Goal: Task Accomplishment & Management: Manage account settings

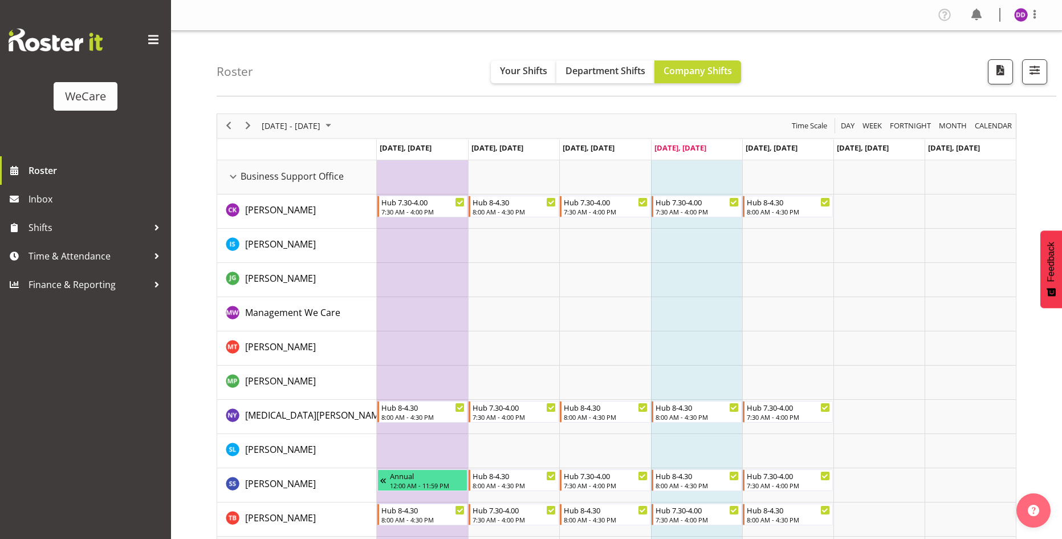
select select "location"
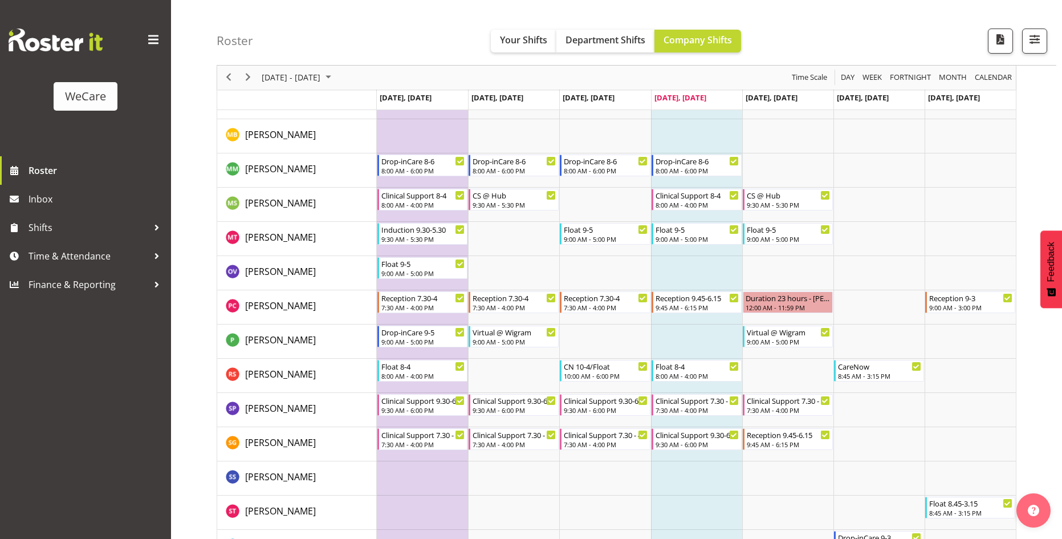
click at [1021, 44] on div at bounding box center [1030, 41] width 34 height 25
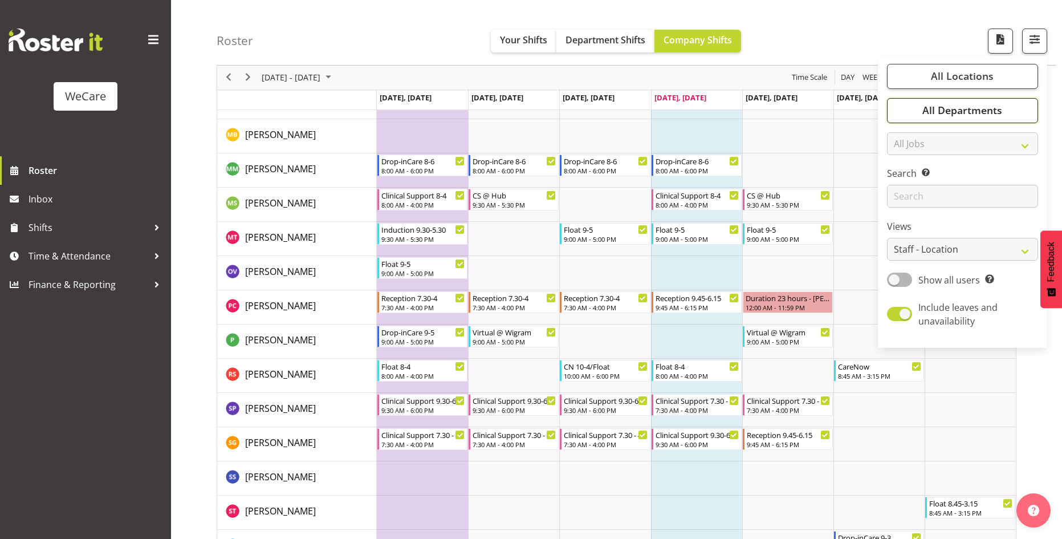
drag, startPoint x: 1006, startPoint y: 100, endPoint x: 1004, endPoint y: 122, distance: 22.3
click at [1006, 99] on button "All Departments" at bounding box center [962, 110] width 151 height 25
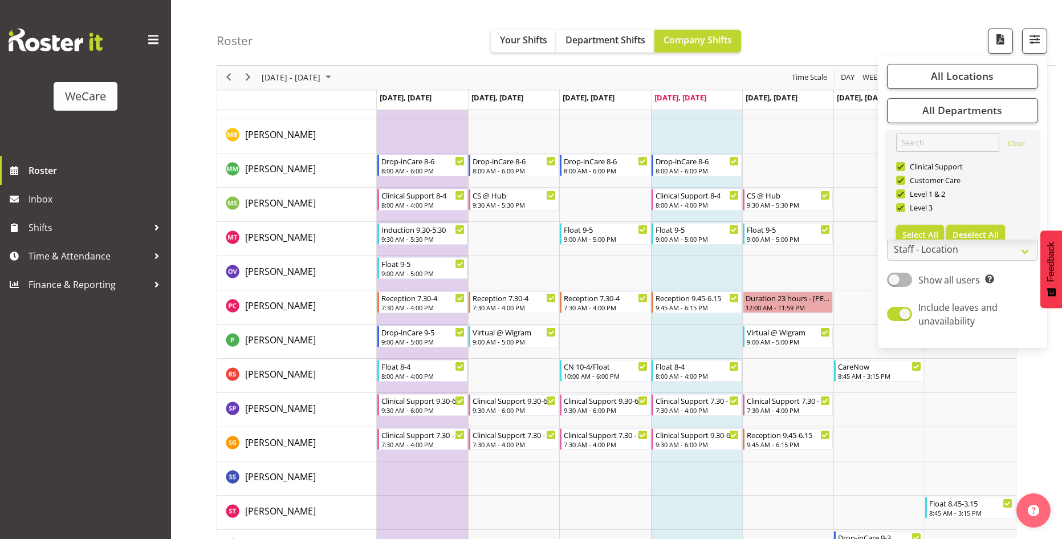
click at [974, 225] on button "Deselect All" at bounding box center [976, 235] width 59 height 21
checkbox input "false"
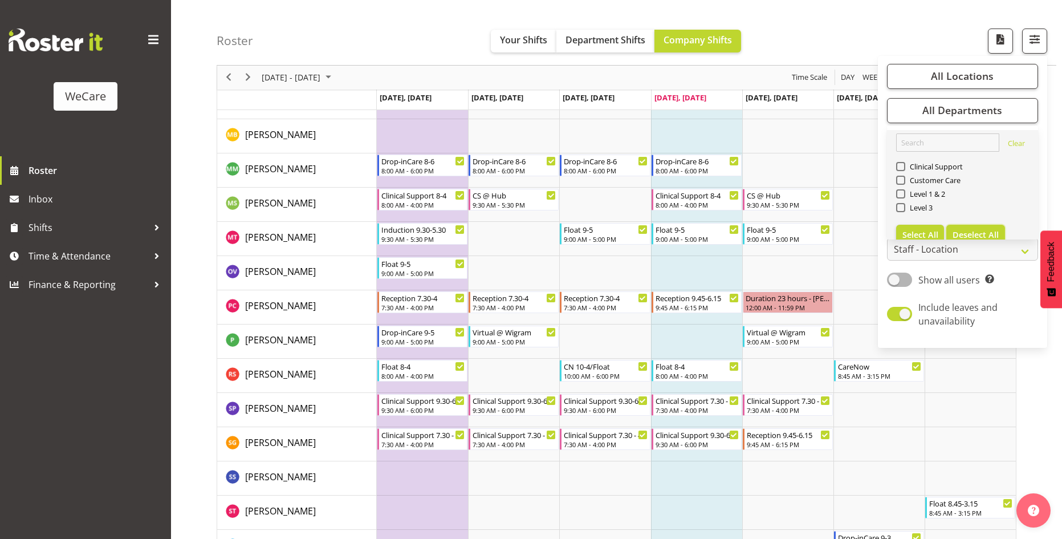
scroll to position [22, 0]
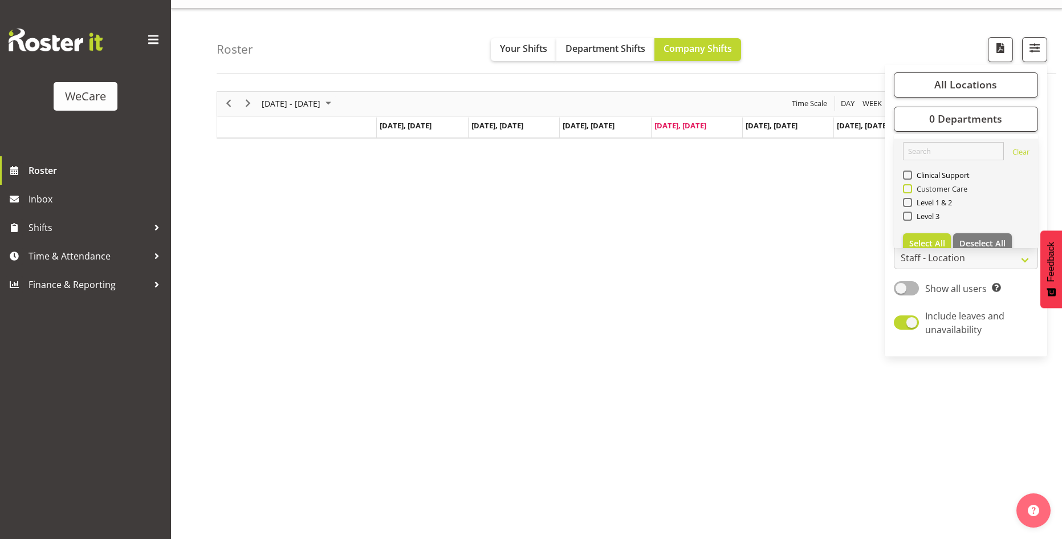
click at [930, 185] on span "Customer Care" at bounding box center [940, 188] width 56 height 9
click at [911, 185] on input "Customer Care" at bounding box center [906, 188] width 7 height 7
checkbox input "true"
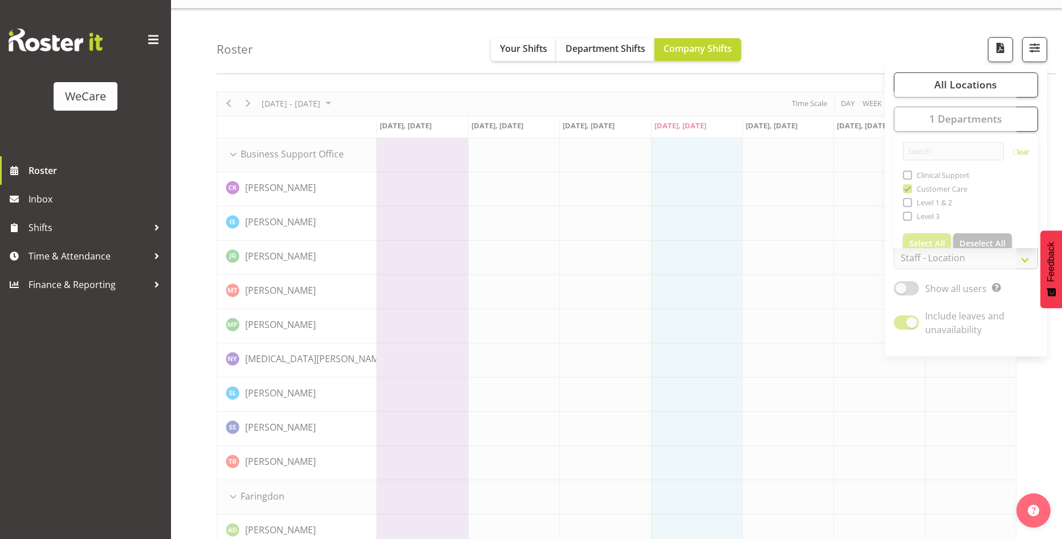
click at [853, 55] on div "Roster Your Shifts Department Shifts Company Shifts All Locations Clear Busines…" at bounding box center [637, 42] width 840 height 66
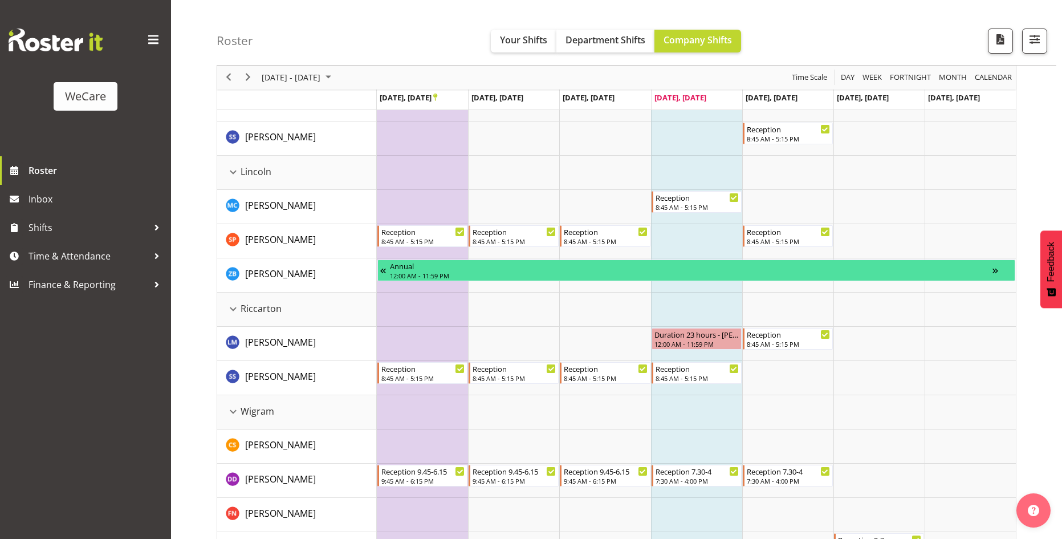
scroll to position [748, 0]
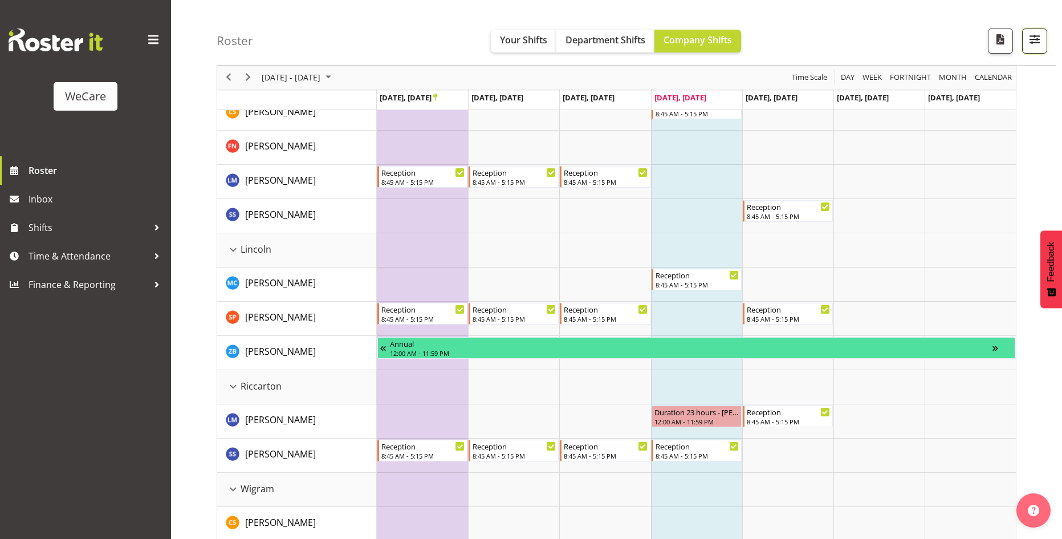
click at [1029, 43] on span "button" at bounding box center [1035, 39] width 15 height 15
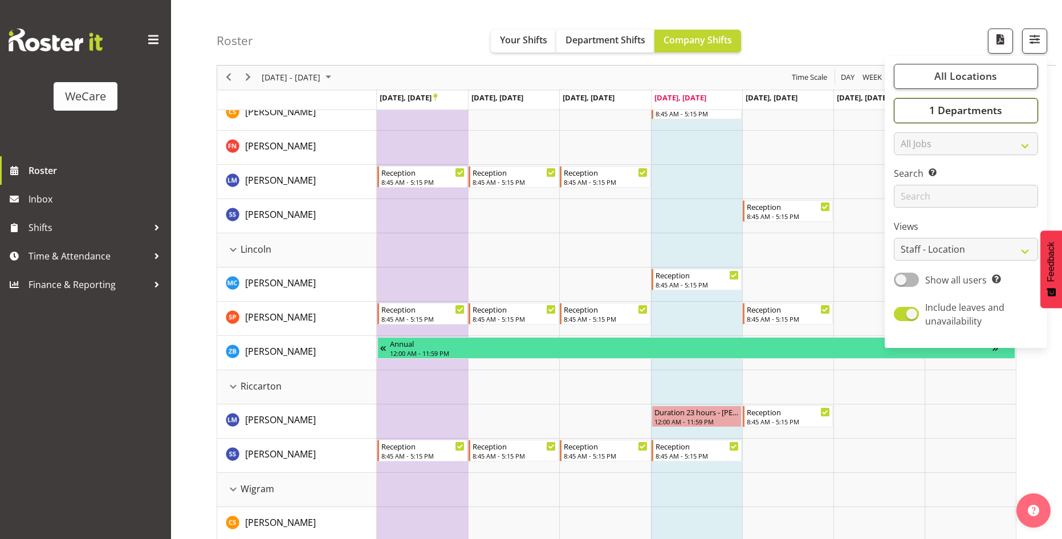
click at [1017, 111] on button "1 Departments" at bounding box center [966, 110] width 144 height 25
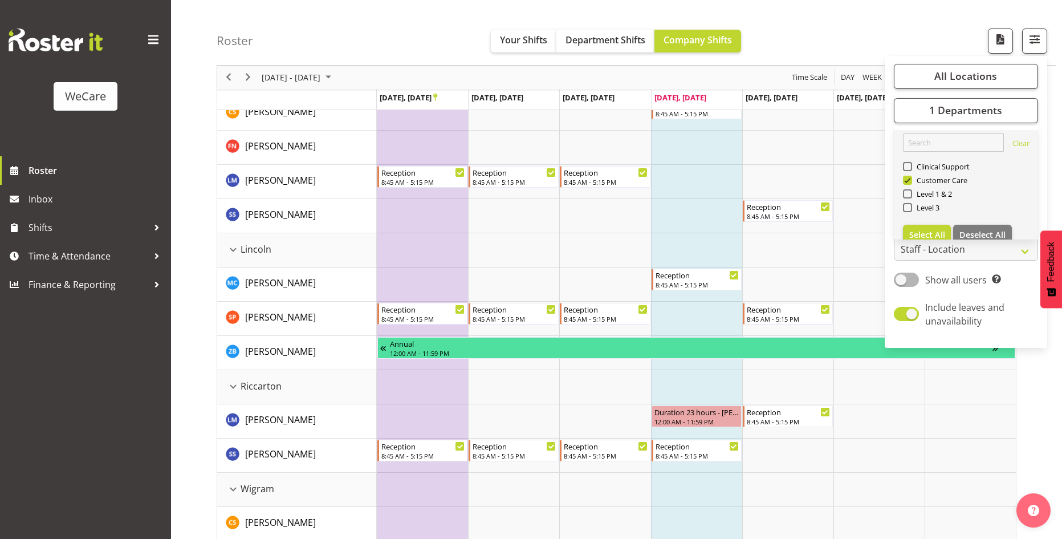
click at [940, 224] on link "Clear Clinical Support Customer Care Level 1 & 2 Level 3 Select All Deselect All" at bounding box center [966, 189] width 144 height 119
click at [935, 229] on button "Select All" at bounding box center [927, 235] width 48 height 21
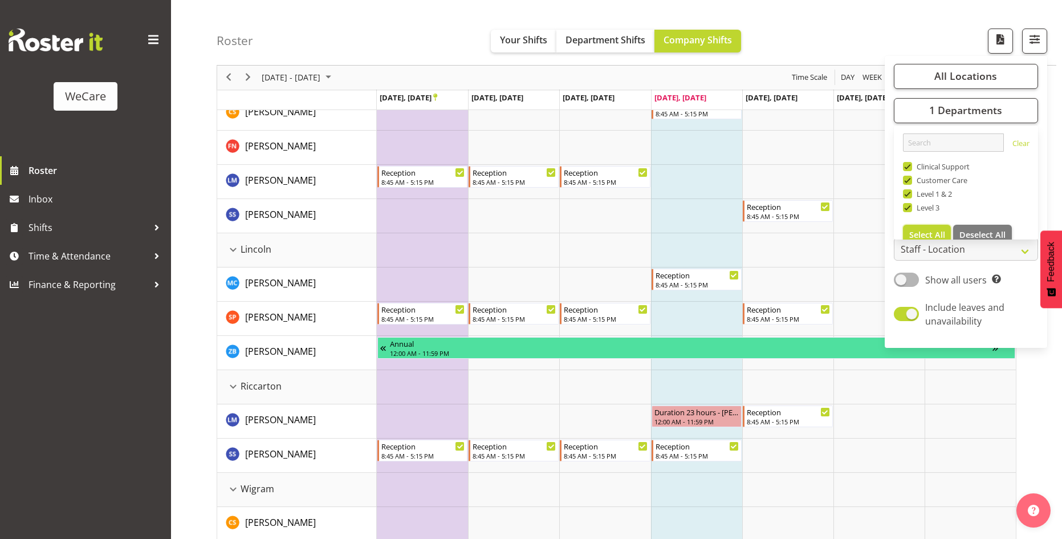
checkbox input "true"
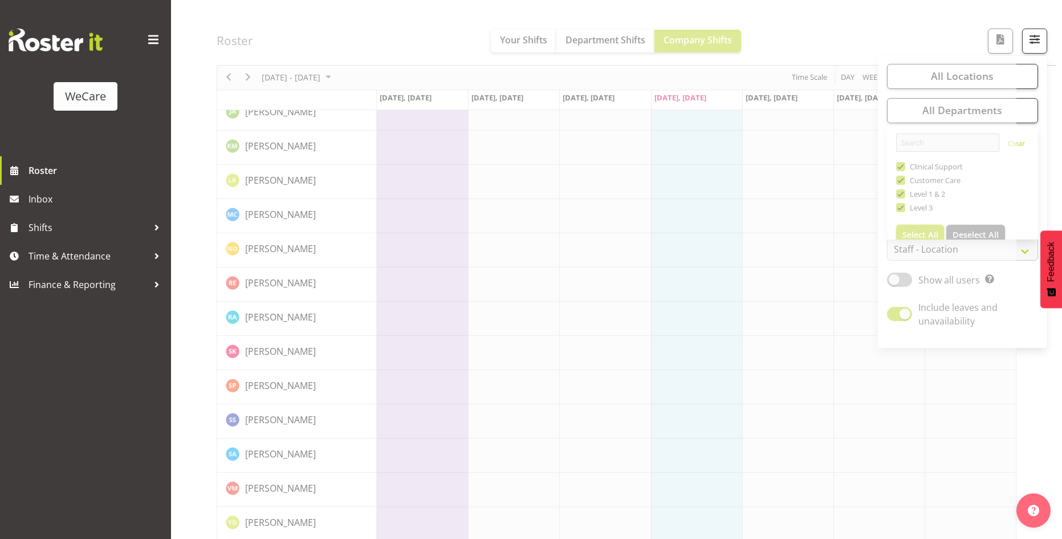
scroll to position [1895, 0]
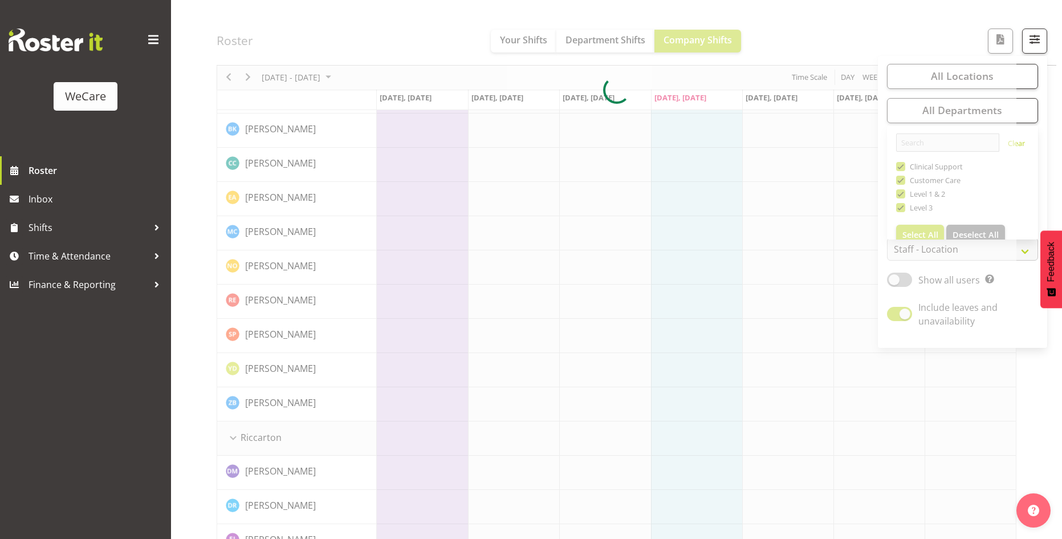
click at [806, 38] on div at bounding box center [617, 90] width 800 height 3743
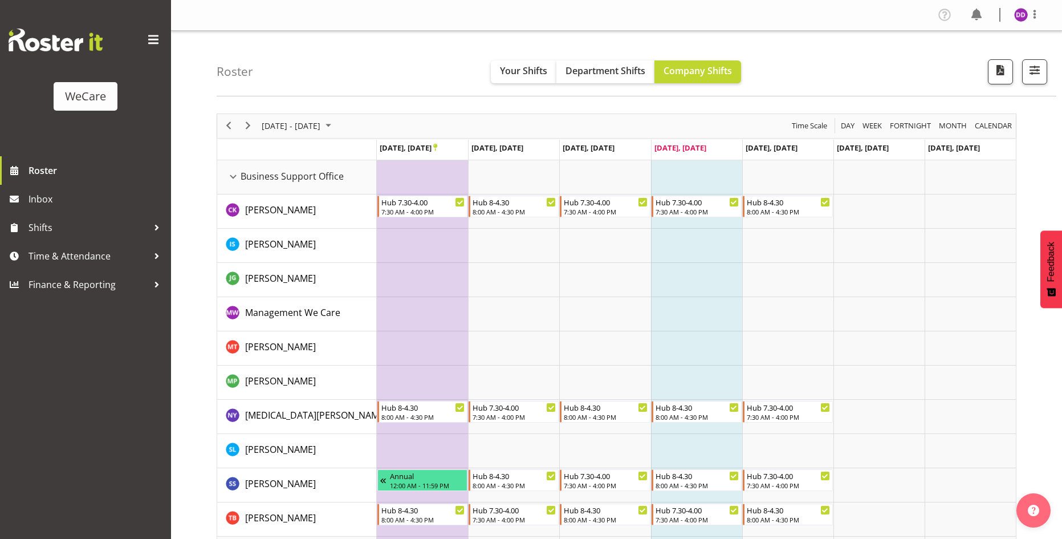
click at [1013, 11] on div "Profile Log Out" at bounding box center [993, 15] width 115 height 19
click at [1019, 12] on img at bounding box center [1022, 15] width 14 height 14
drag, startPoint x: 996, startPoint y: 58, endPoint x: 990, endPoint y: 63, distance: 7.3
click at [996, 58] on link "Log Out" at bounding box center [986, 60] width 109 height 21
